Goal: Transaction & Acquisition: Purchase product/service

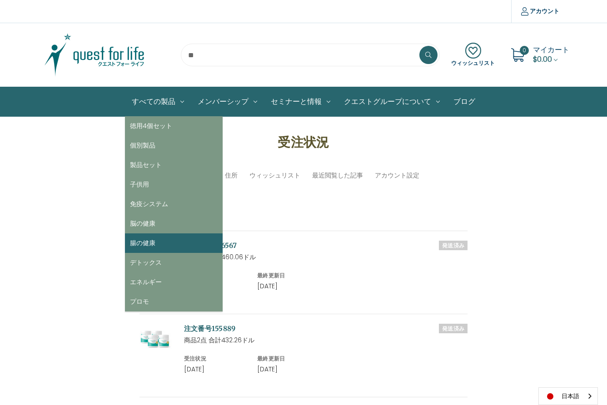
click at [152, 244] on link "腸の健康" at bounding box center [174, 244] width 98 height 20
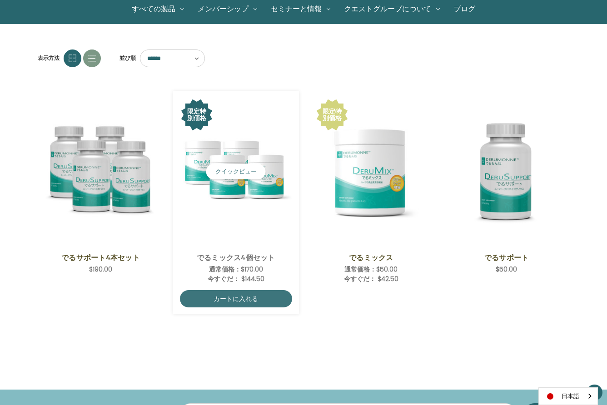
scroll to position [93, 0]
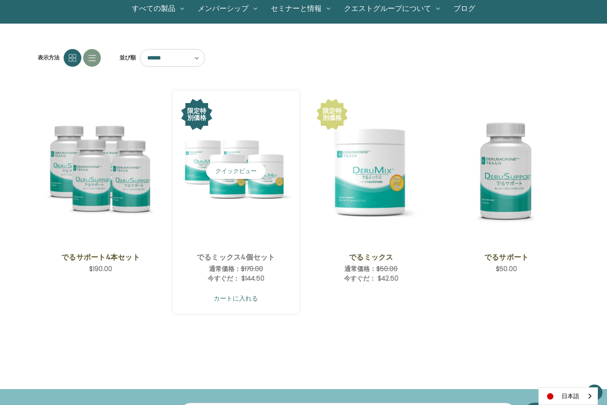
click at [239, 299] on link "カートに入れる" at bounding box center [236, 298] width 112 height 17
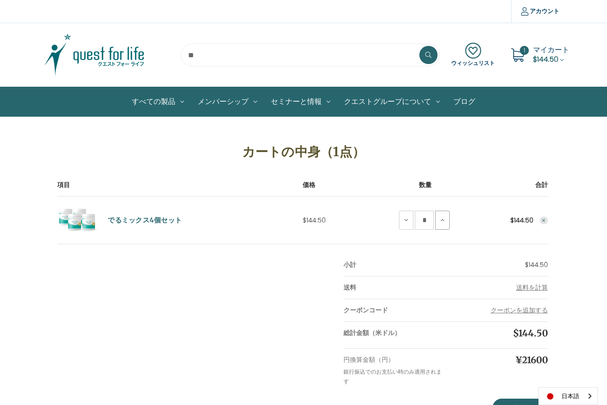
click at [443, 220] on use at bounding box center [443, 220] width 4 height 2
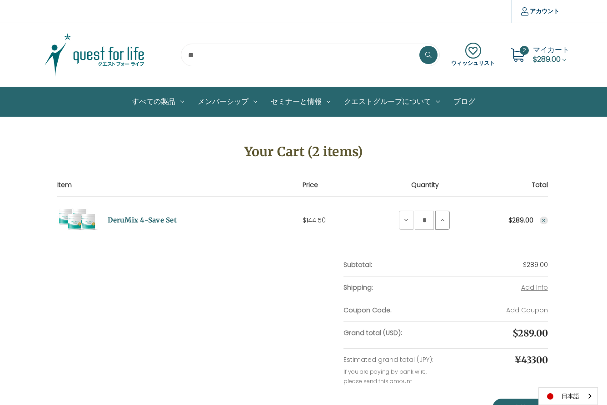
click at [445, 220] on icon at bounding box center [442, 220] width 7 height 7
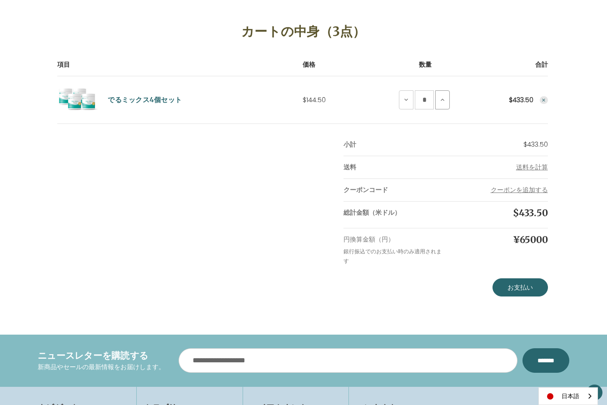
scroll to position [122, 0]
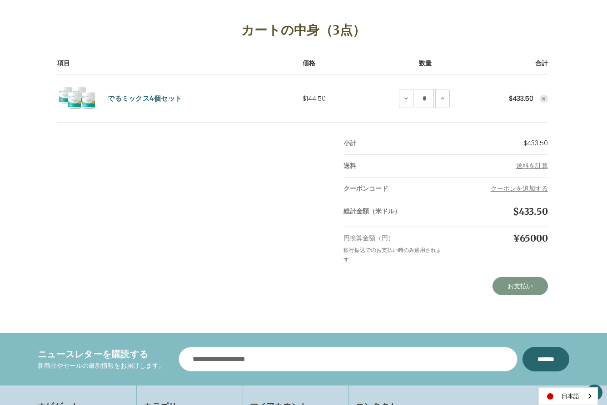
click at [522, 287] on link "お支払い" at bounding box center [520, 286] width 55 height 18
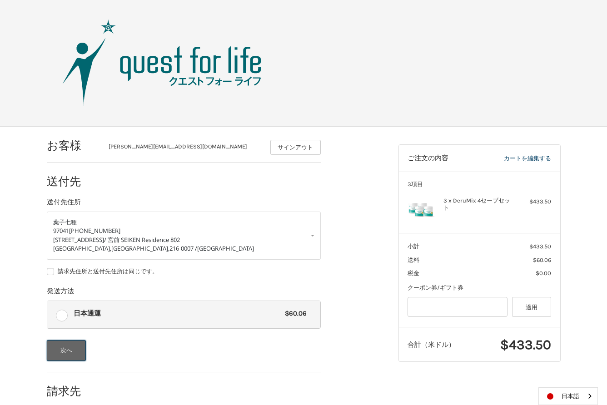
click at [68, 350] on button "次へ" at bounding box center [67, 350] width 40 height 21
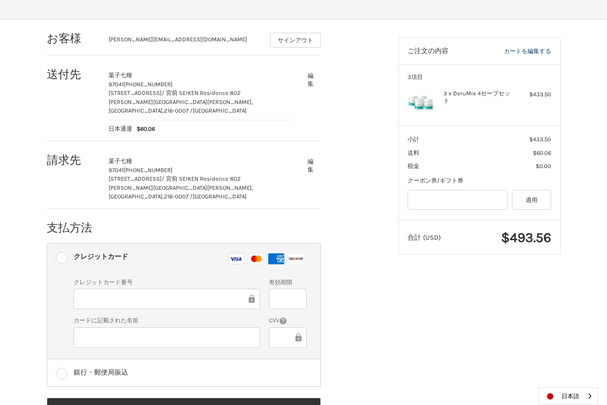
scroll to position [126, 0]
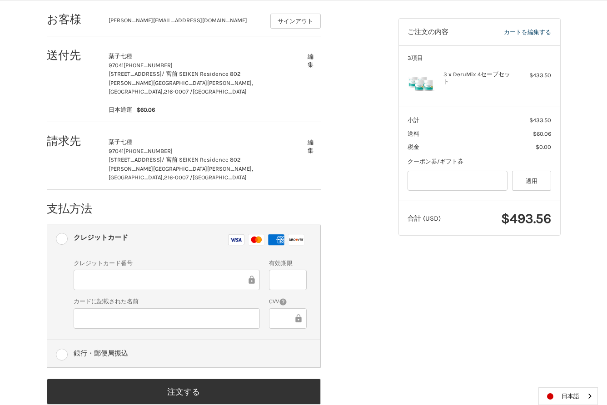
click at [61, 340] on label "銀行・郵便局振込" at bounding box center [183, 353] width 273 height 27
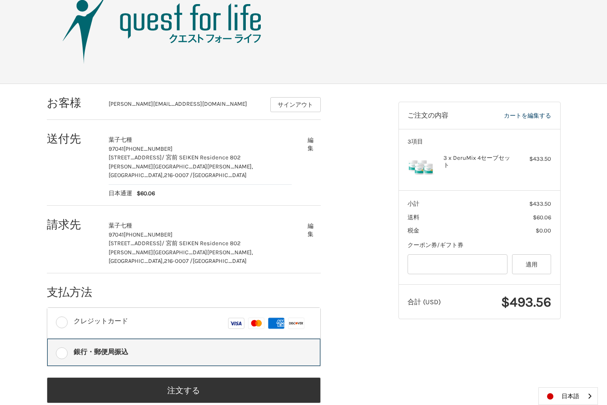
scroll to position [41, 0]
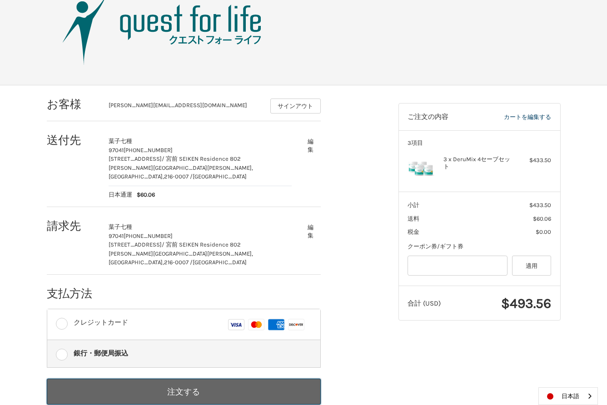
click at [188, 379] on button "注文する" at bounding box center [184, 392] width 274 height 26
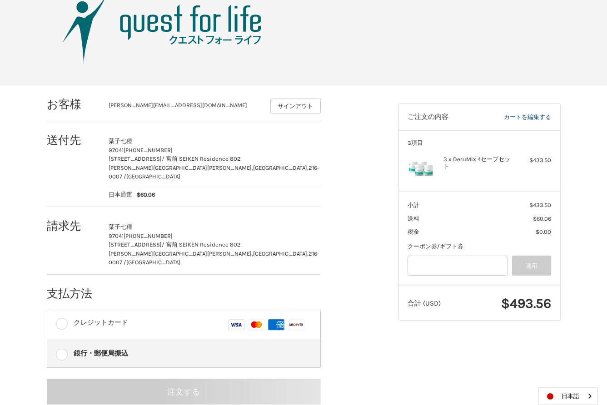
scroll to position [0, 0]
